Goal: Complete application form

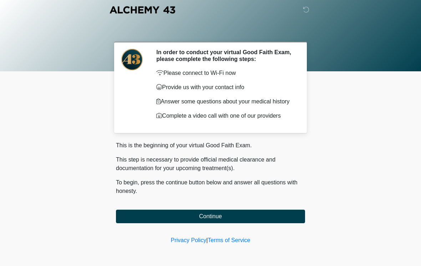
click at [272, 215] on button "Continue" at bounding box center [210, 217] width 189 height 14
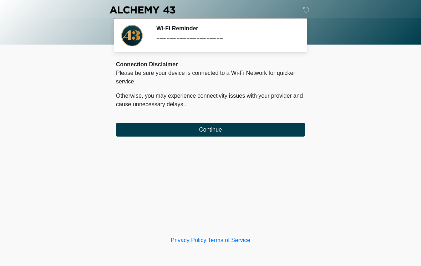
click at [245, 125] on button "Continue" at bounding box center [210, 130] width 189 height 14
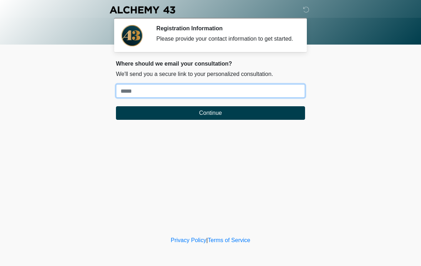
click at [257, 92] on input "Where should we email your treatment plan?" at bounding box center [210, 91] width 189 height 14
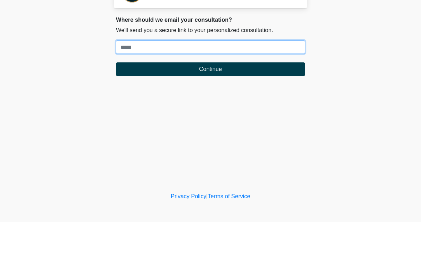
click at [278, 84] on input "Where should we email your treatment plan?" at bounding box center [210, 91] width 189 height 14
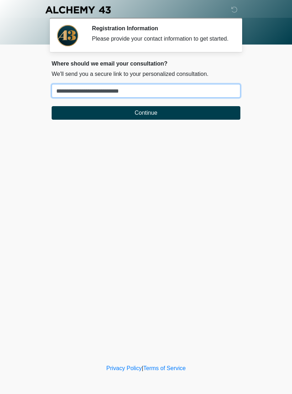
type input "**********"
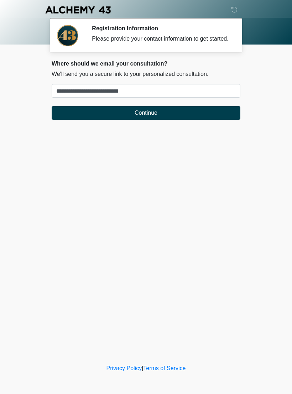
click at [173, 120] on button "Continue" at bounding box center [146, 113] width 189 height 14
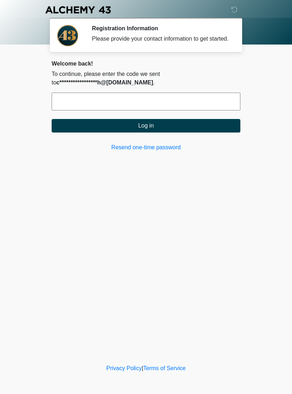
click at [159, 108] on input "text" at bounding box center [146, 102] width 189 height 18
type input "******"
click at [181, 133] on button "Log in" at bounding box center [146, 126] width 189 height 14
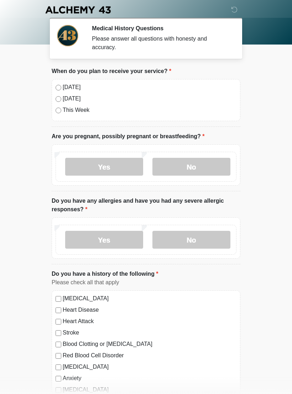
click at [210, 166] on label "No" at bounding box center [192, 167] width 78 height 18
click at [200, 241] on label "No" at bounding box center [192, 240] width 78 height 18
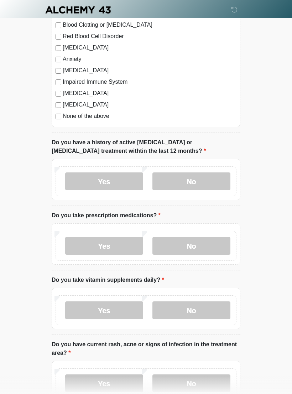
scroll to position [320, 0]
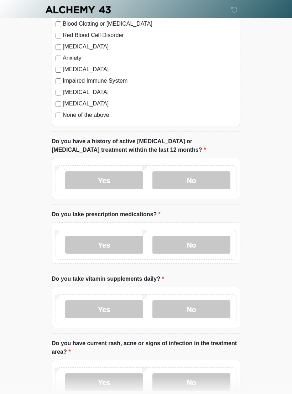
click at [203, 181] on label "No" at bounding box center [192, 181] width 78 height 18
click at [122, 244] on label "Yes" at bounding box center [104, 245] width 78 height 18
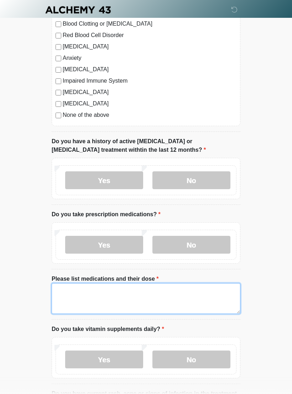
click at [163, 266] on textarea "Please list medications and their dose" at bounding box center [146, 298] width 189 height 31
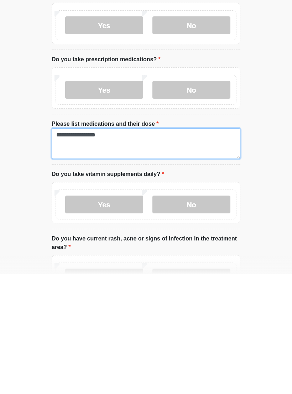
type textarea "**********"
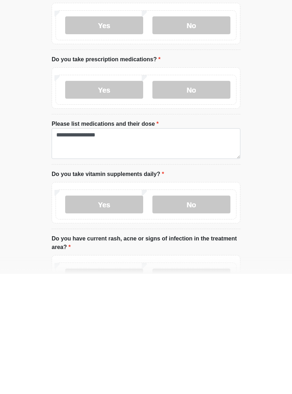
click at [128, 266] on label "Yes" at bounding box center [104, 325] width 78 height 18
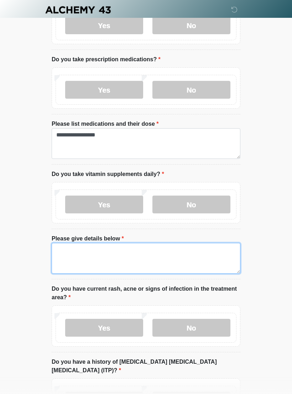
click at [160, 253] on textarea "Please give details below" at bounding box center [146, 258] width 189 height 31
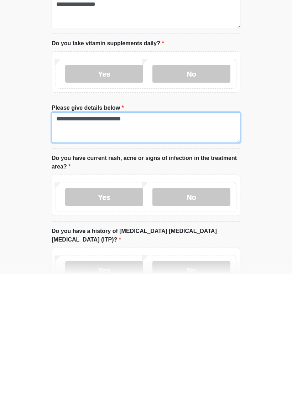
scroll to position [497, 0]
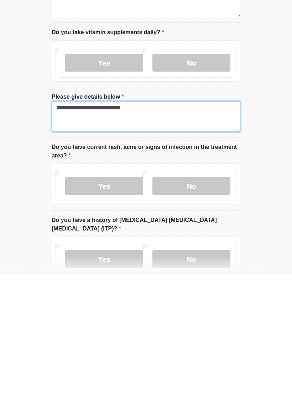
type textarea "**********"
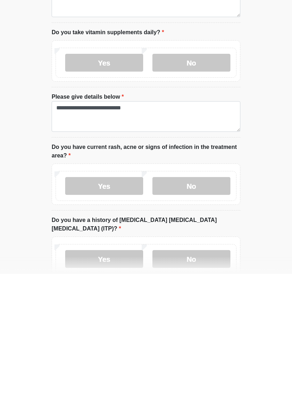
click at [191, 266] on label "No" at bounding box center [192, 306] width 78 height 18
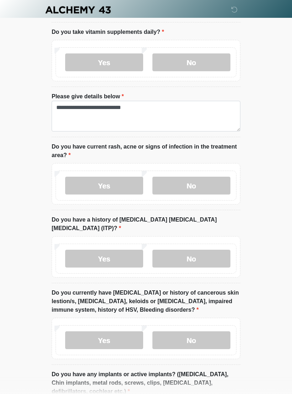
click at [209, 250] on label "No" at bounding box center [192, 259] width 78 height 18
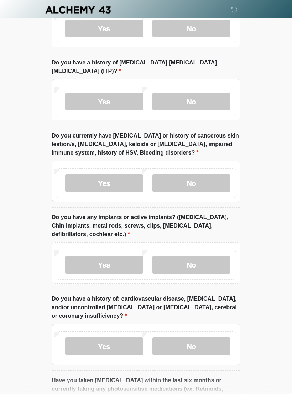
scroll to position [779, 0]
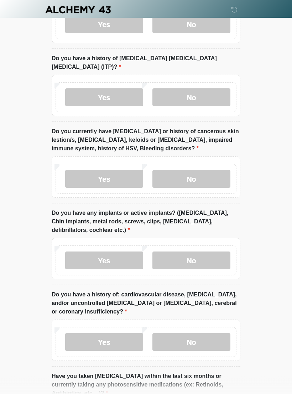
click at [209, 170] on label "No" at bounding box center [192, 179] width 78 height 18
click at [207, 252] on label "No" at bounding box center [192, 261] width 78 height 18
click at [205, 266] on label "No" at bounding box center [192, 342] width 78 height 18
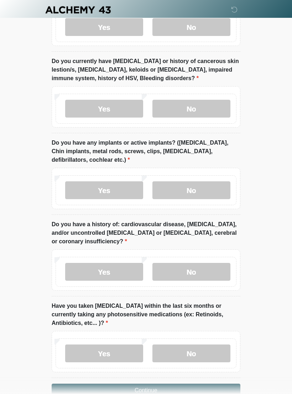
scroll to position [869, 0]
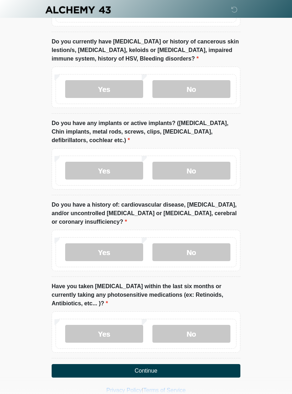
click at [207, 266] on label "No" at bounding box center [192, 334] width 78 height 18
click at [163, 266] on button "Continue" at bounding box center [146, 371] width 189 height 14
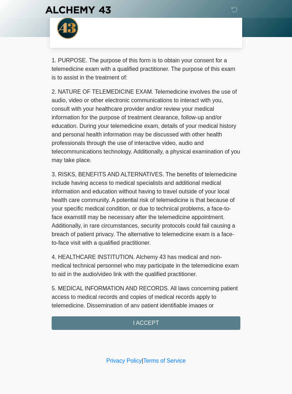
scroll to position [0, 0]
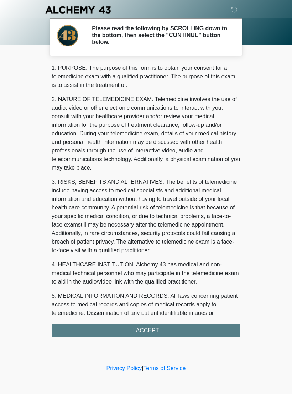
click at [163, 266] on div "1. PURPOSE. The purpose of this form is to obtain your consent for a telemedici…" at bounding box center [146, 201] width 189 height 274
click at [160, 266] on div "1. PURPOSE. The purpose of this form is to obtain your consent for a telemedici…" at bounding box center [146, 201] width 189 height 274
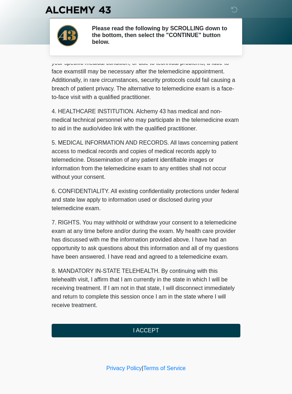
scroll to position [162, 0]
click at [153, 266] on button "I ACCEPT" at bounding box center [146, 331] width 189 height 14
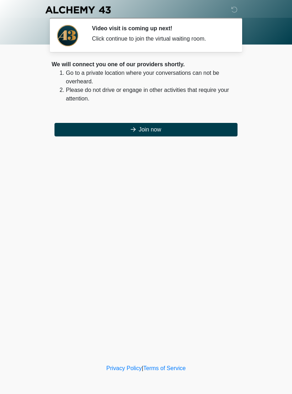
click at [159, 130] on button "Join now" at bounding box center [146, 130] width 183 height 14
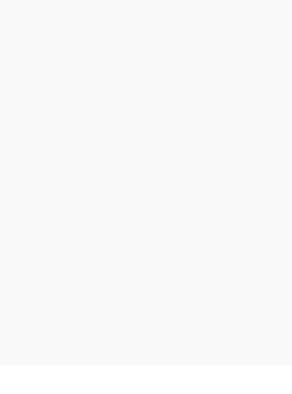
scroll to position [2, 0]
